Goal: Transaction & Acquisition: Purchase product/service

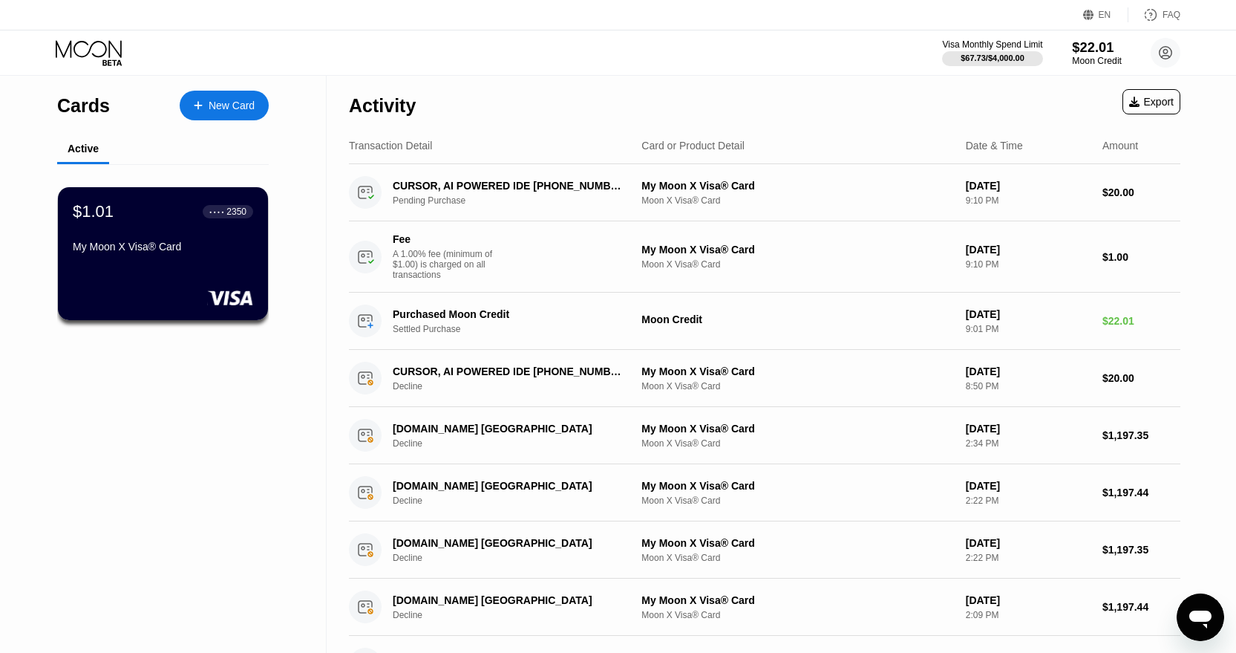
click at [1077, 49] on div "$22.01" at bounding box center [1097, 47] width 50 height 16
